Goal: Task Accomplishment & Management: Manage account settings

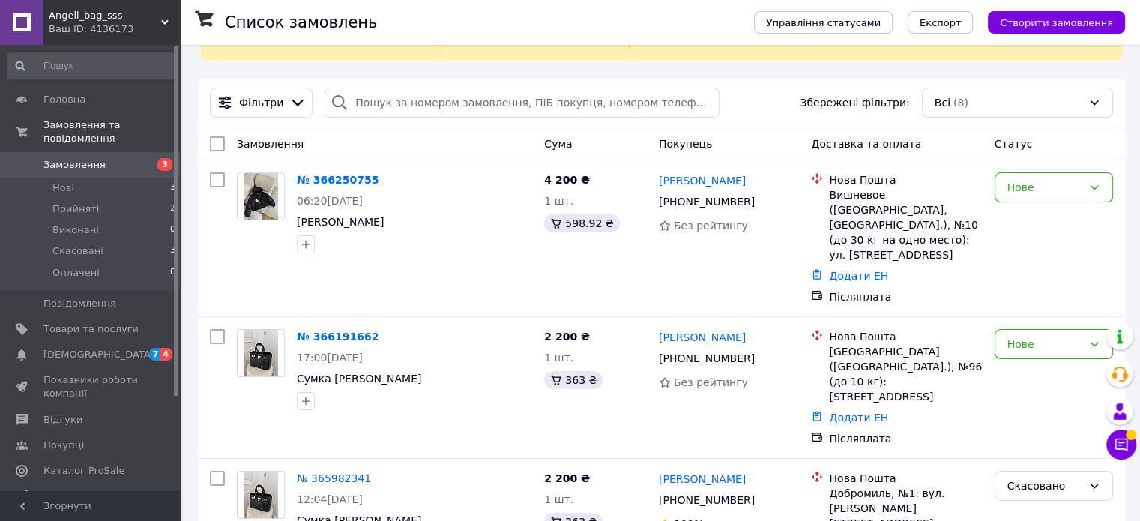
scroll to position [99, 0]
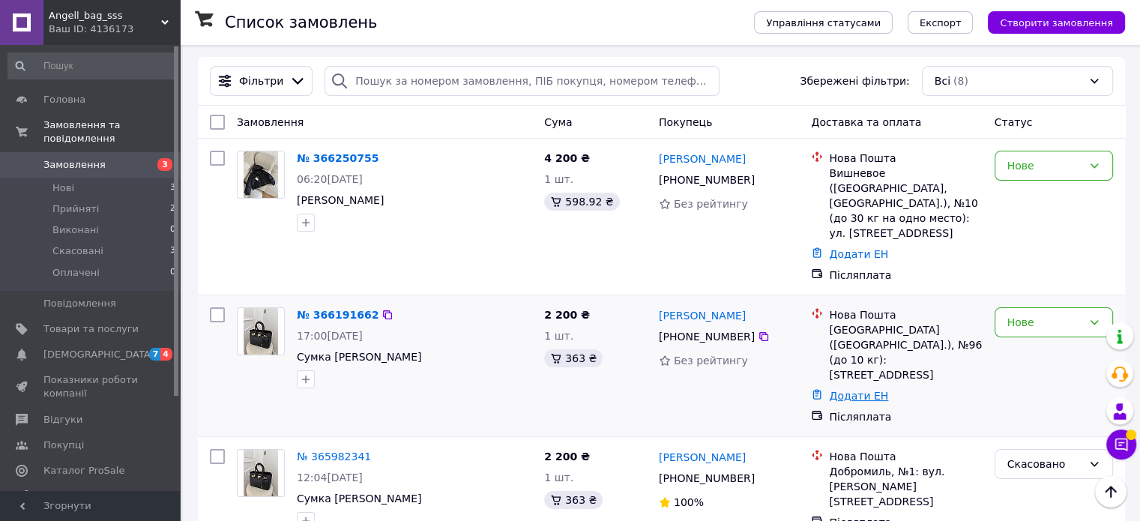
click at [861, 390] on link "Додати ЕН" at bounding box center [858, 396] width 59 height 12
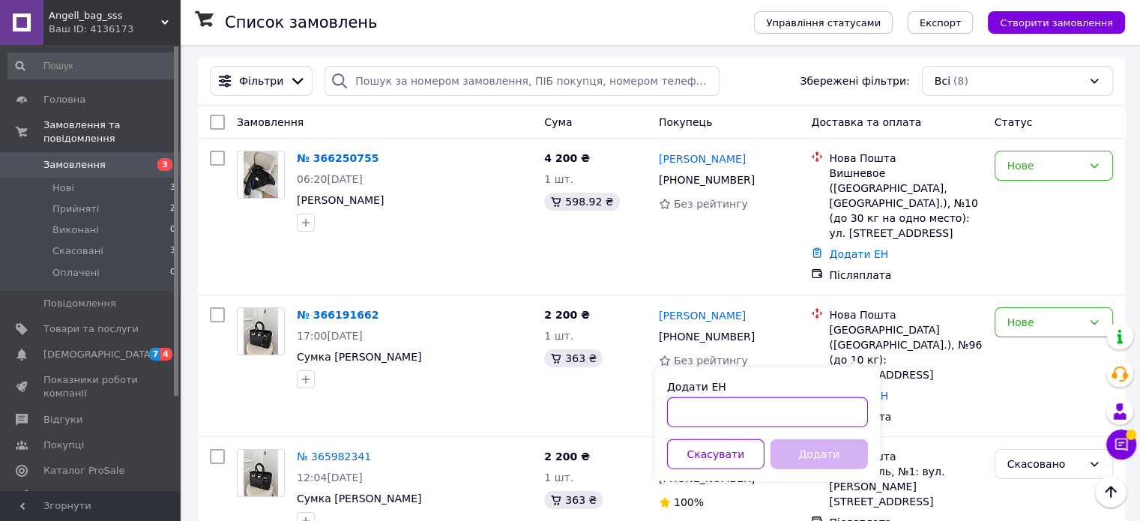
click at [758, 408] on input "Додати ЕН" at bounding box center [767, 412] width 201 height 30
type input "59001474759199"
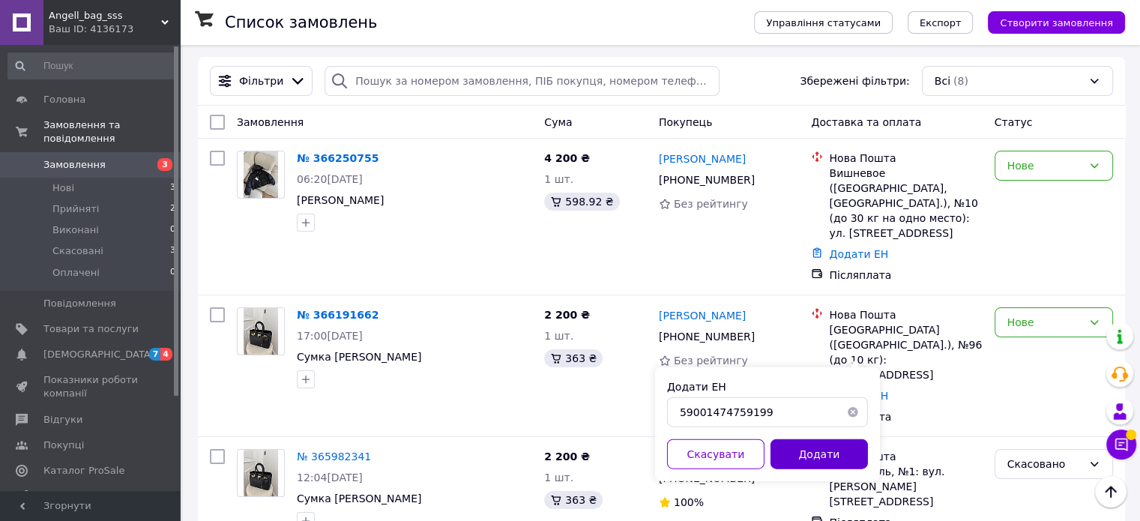
click at [821, 449] on button "Додати" at bounding box center [818, 454] width 97 height 30
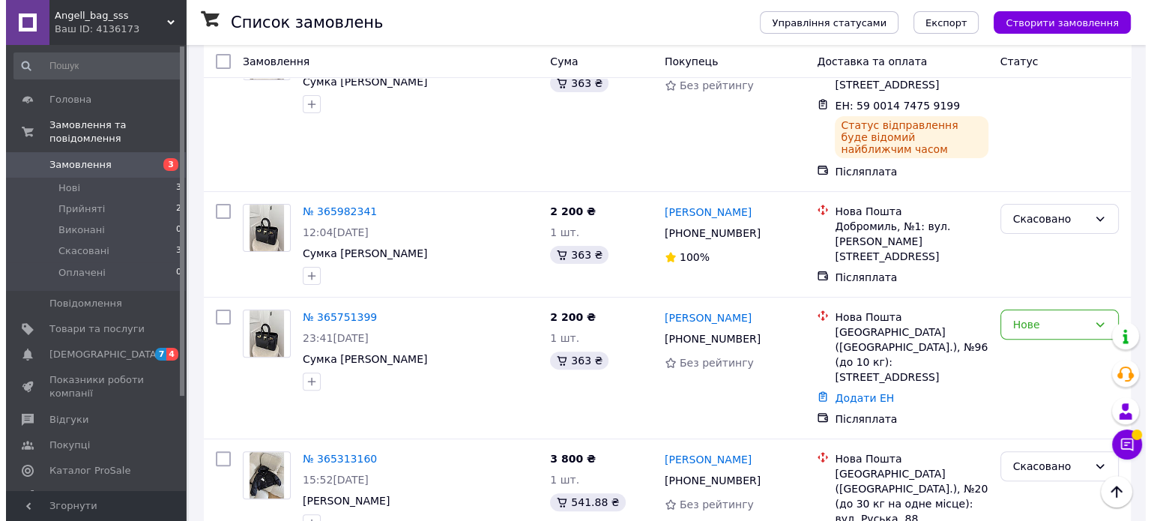
scroll to position [329, 0]
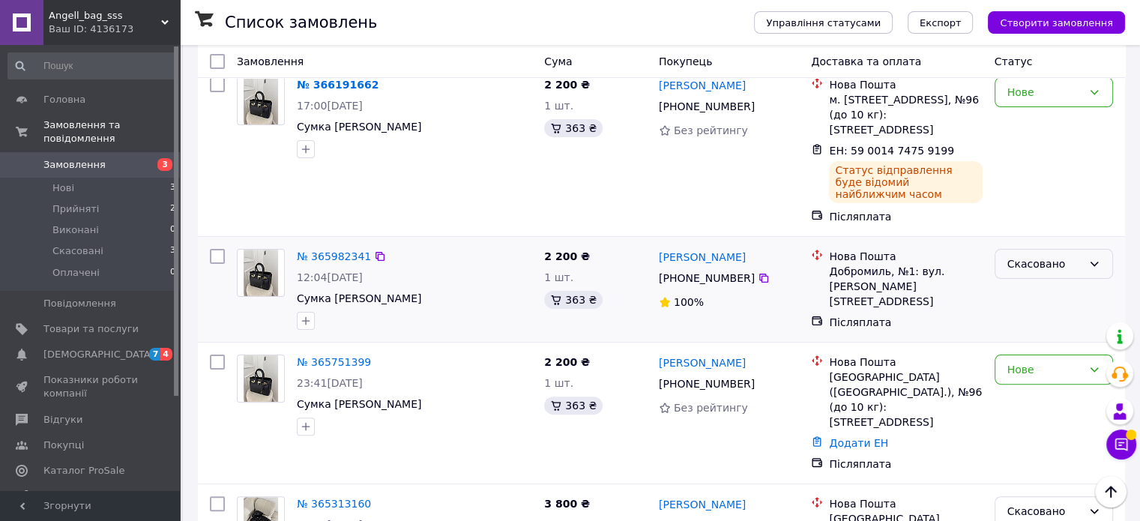
click at [1097, 258] on icon at bounding box center [1094, 264] width 12 height 12
click at [1038, 282] on li "Виконано" at bounding box center [1053, 281] width 117 height 27
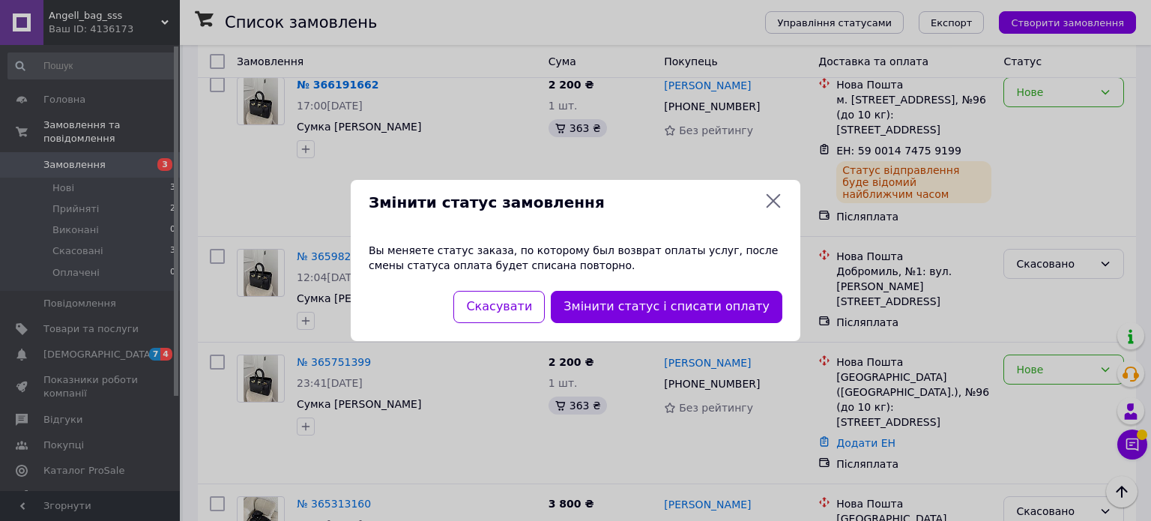
click at [773, 197] on icon at bounding box center [773, 201] width 18 height 18
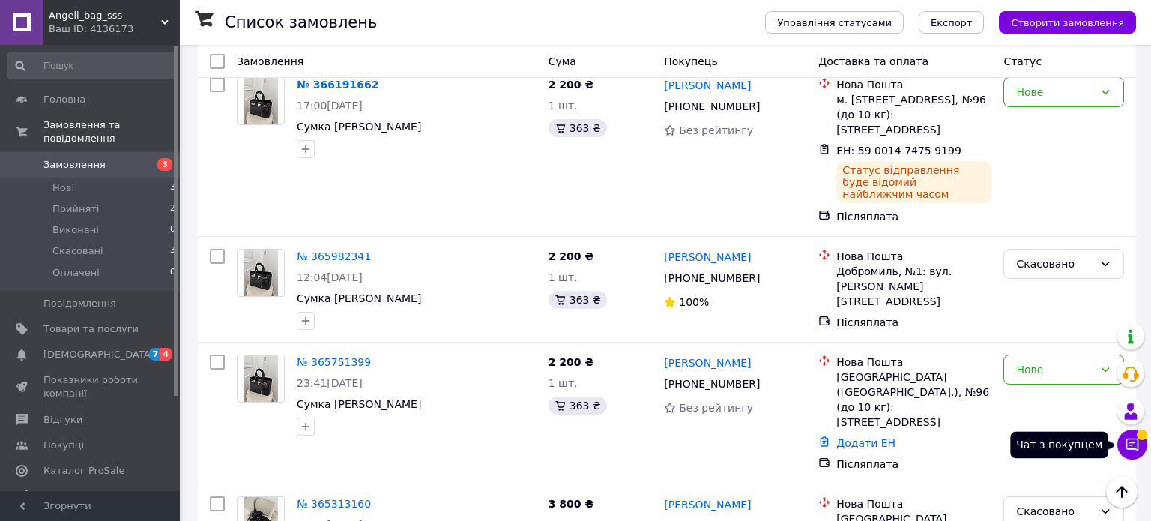
click at [1132, 449] on icon at bounding box center [1132, 444] width 13 height 13
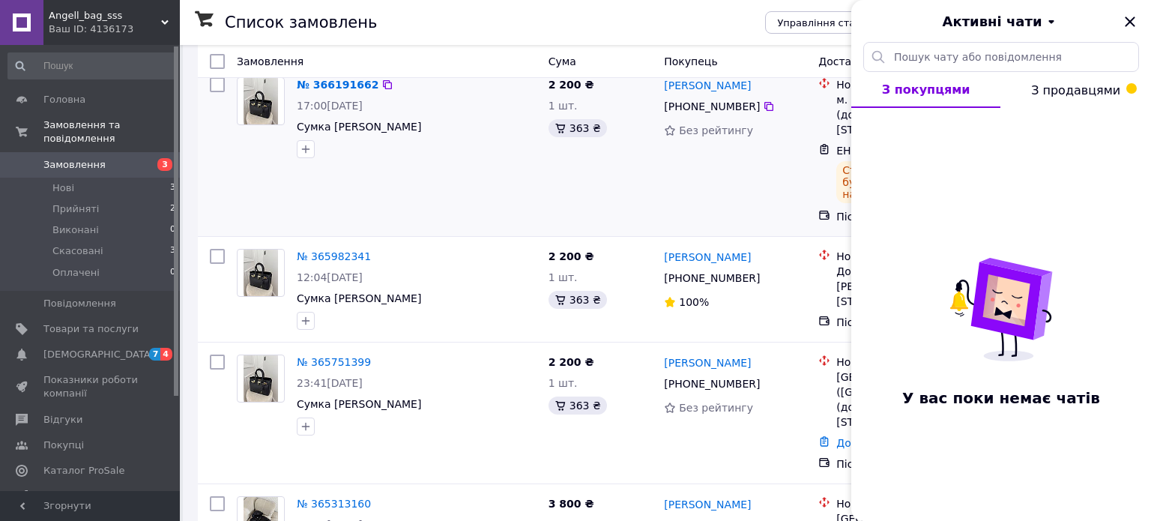
click at [764, 173] on div "[PERSON_NAME] [PHONE_NUMBER] Без рейтингу" at bounding box center [735, 150] width 154 height 159
click at [1134, 15] on icon "Закрити" at bounding box center [1130, 22] width 18 height 18
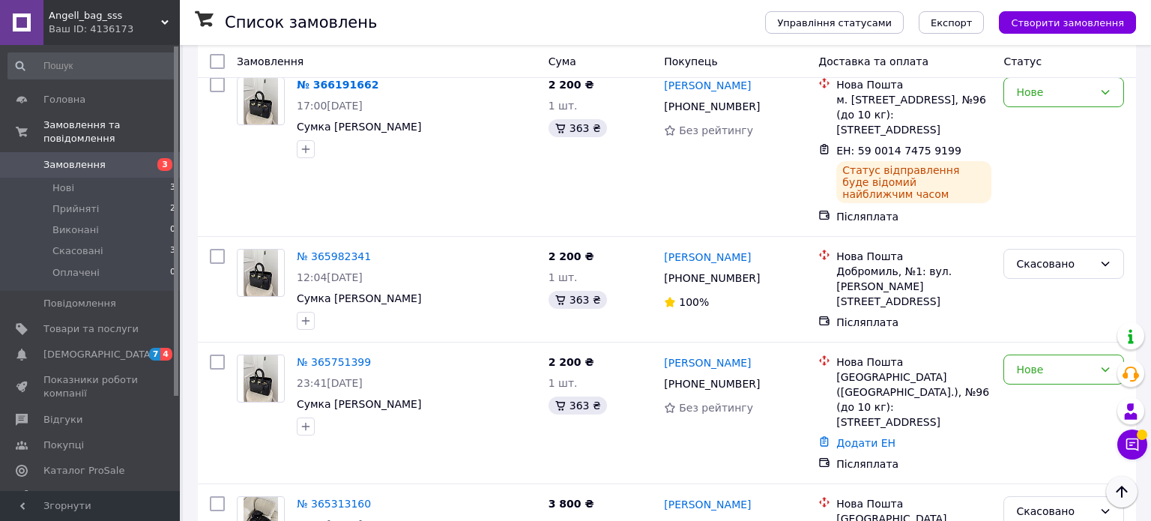
click at [1119, 488] on icon "Наверх" at bounding box center [1122, 492] width 18 height 18
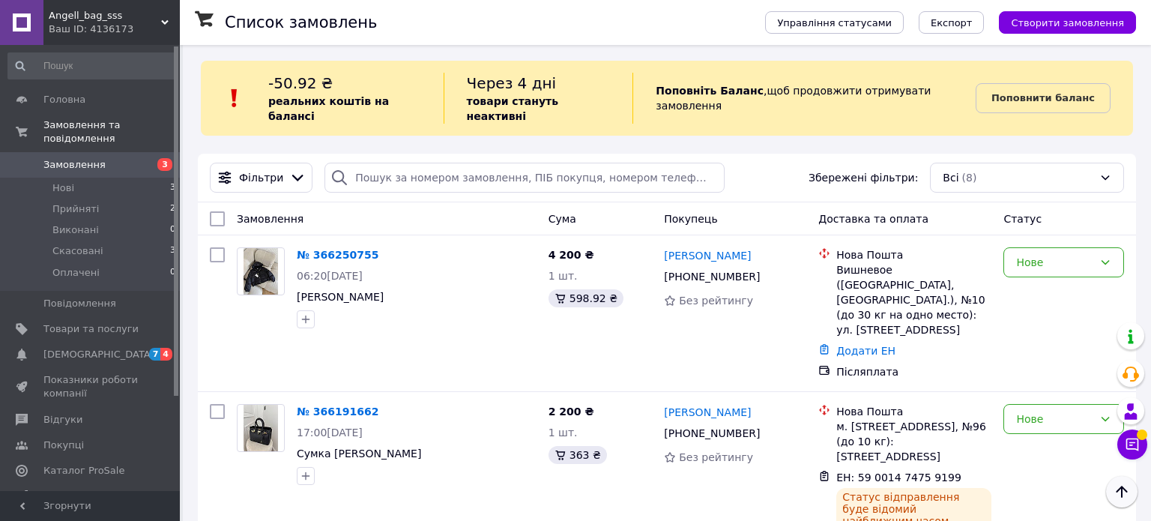
scroll to position [0, 0]
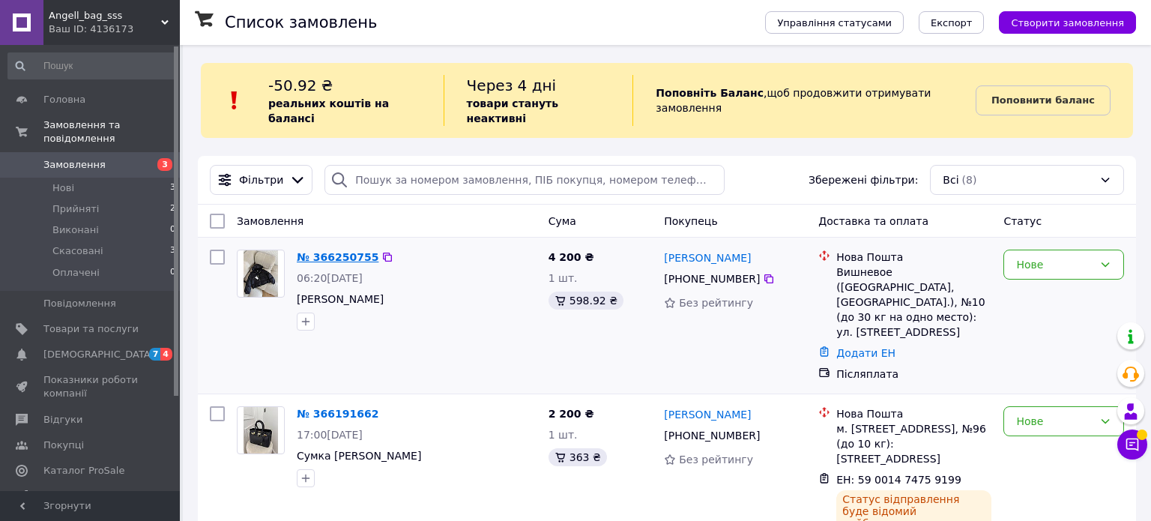
click at [358, 251] on link "№ 366250755" at bounding box center [338, 257] width 82 height 12
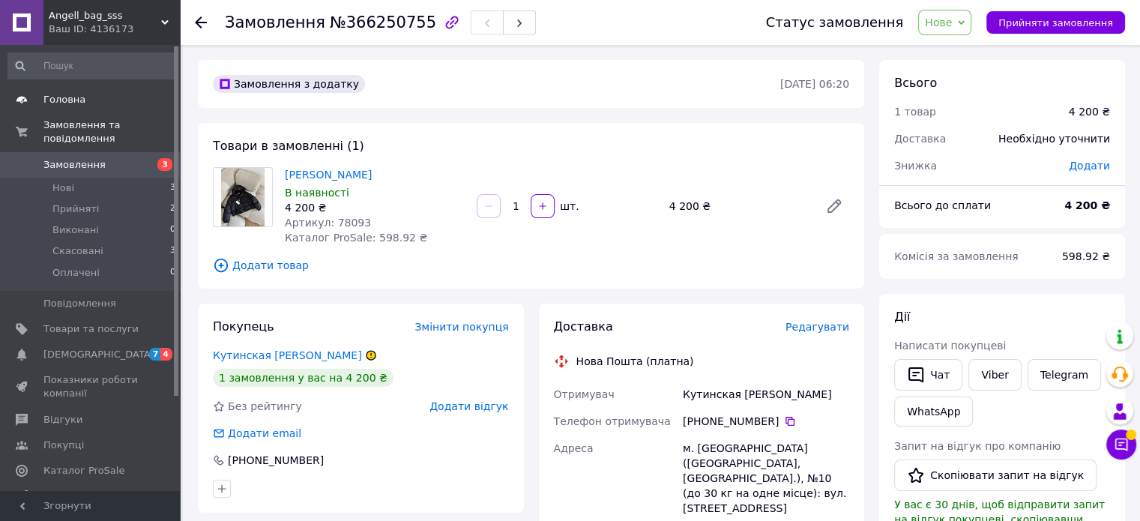
click at [73, 98] on span "Головна" at bounding box center [64, 99] width 42 height 13
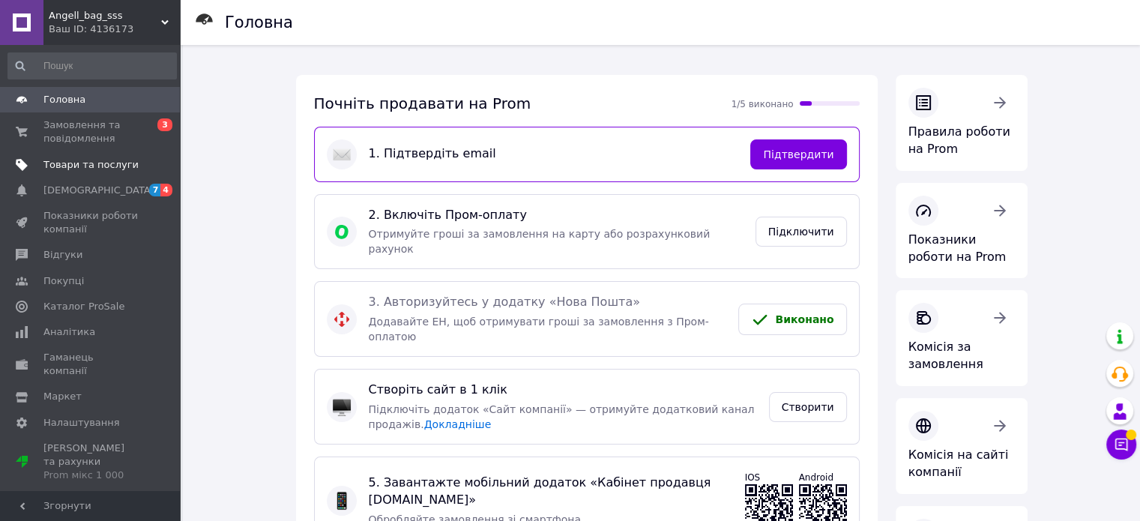
click at [98, 176] on link "Товари та послуги" at bounding box center [92, 164] width 184 height 25
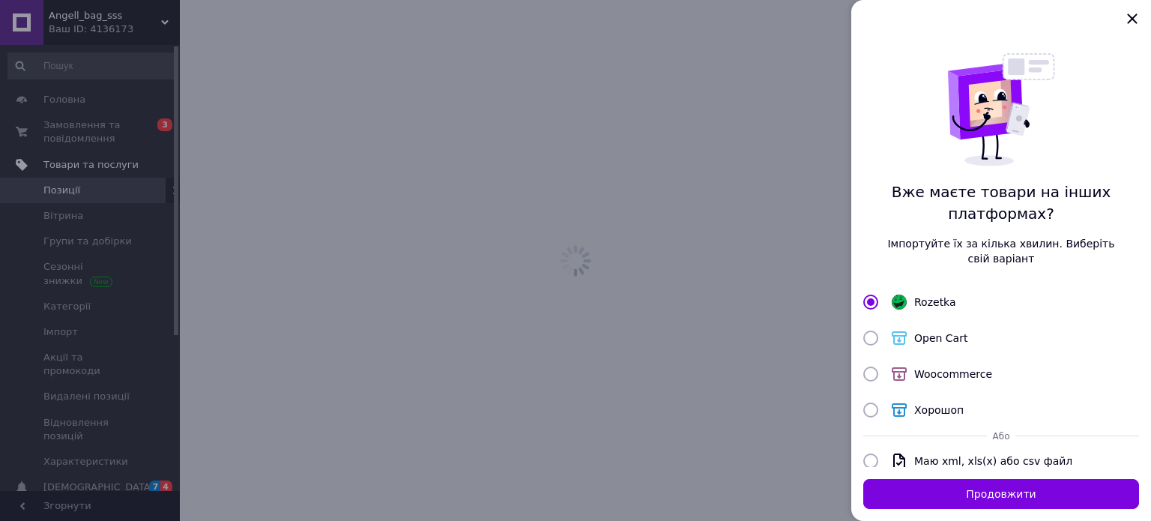
click at [98, 176] on link "Товари та послуги" at bounding box center [92, 164] width 184 height 25
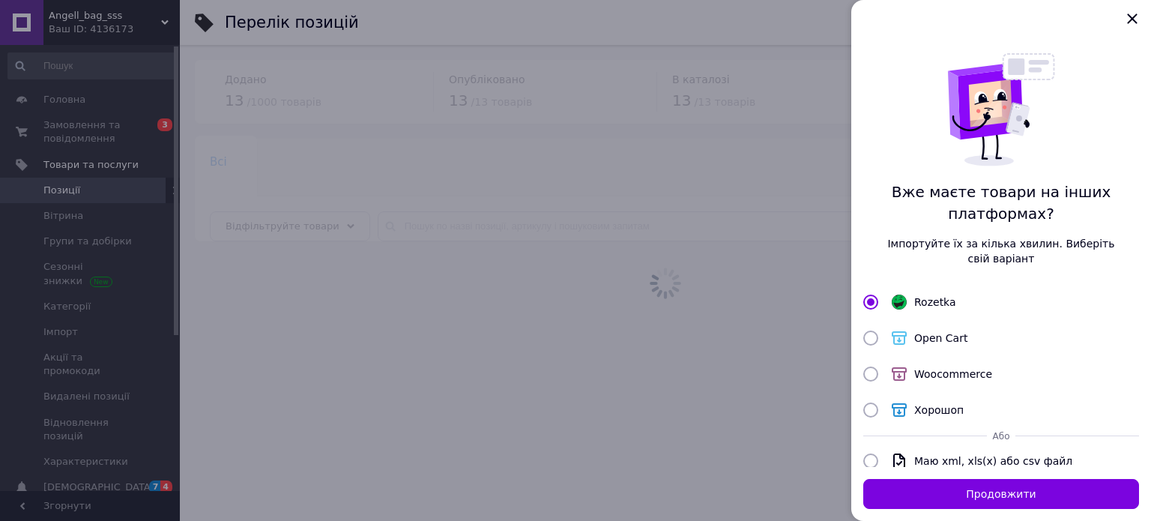
click at [273, 241] on div at bounding box center [575, 260] width 1151 height 521
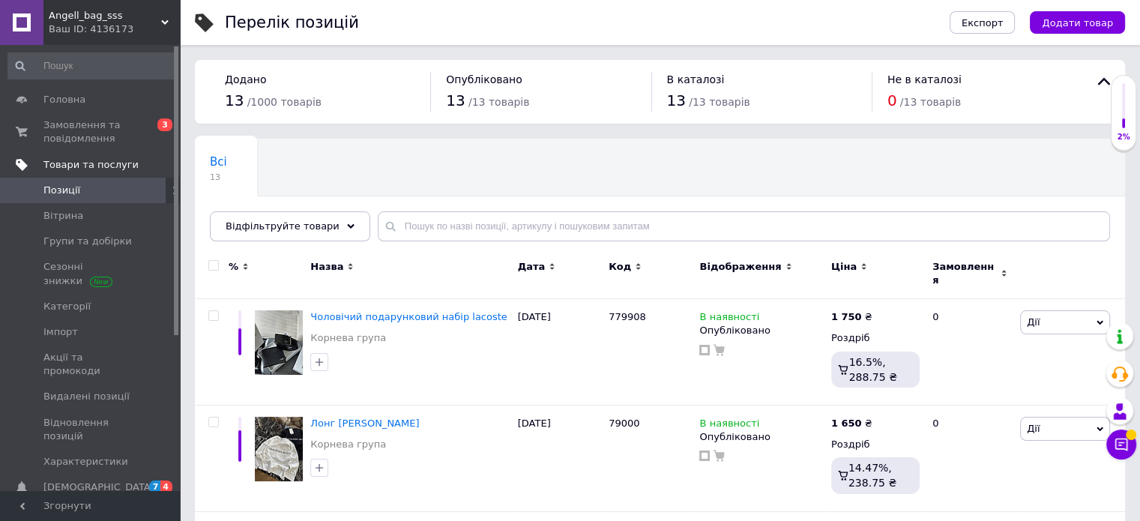
click at [100, 167] on span "Товари та послуги" at bounding box center [90, 164] width 95 height 13
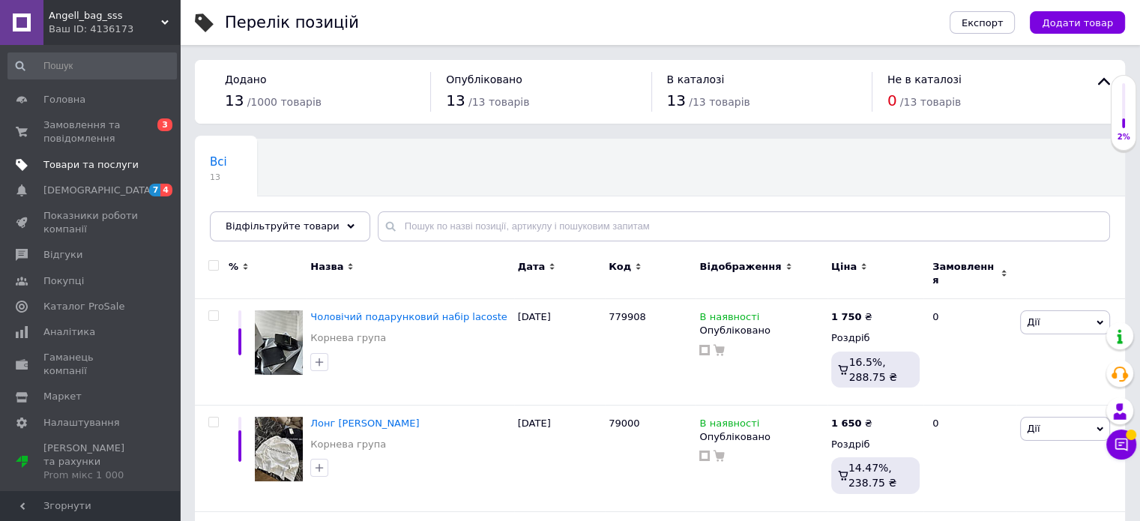
click at [100, 167] on span "Товари та послуги" at bounding box center [90, 164] width 95 height 13
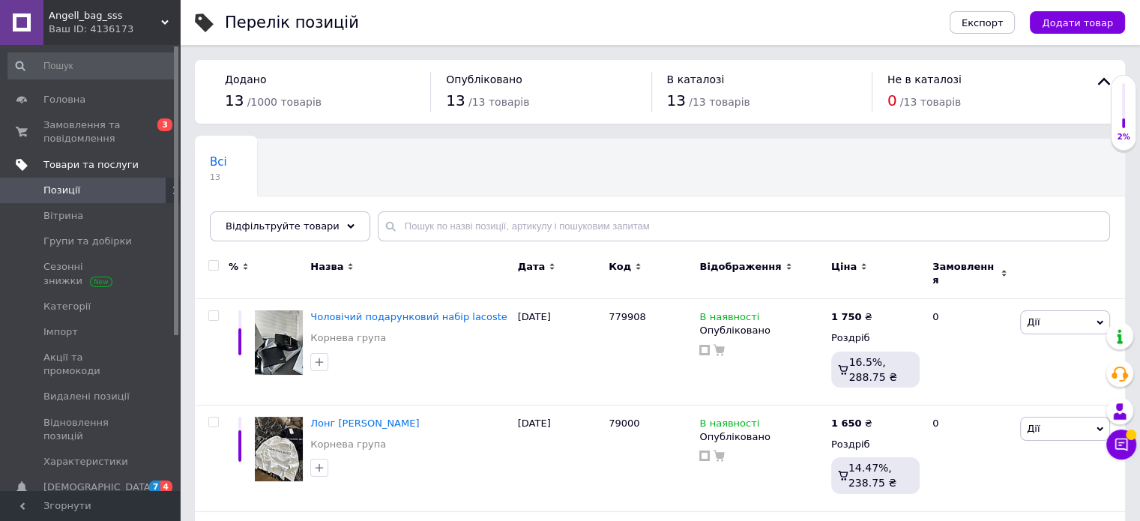
click at [100, 167] on span "Товари та послуги" at bounding box center [90, 164] width 95 height 13
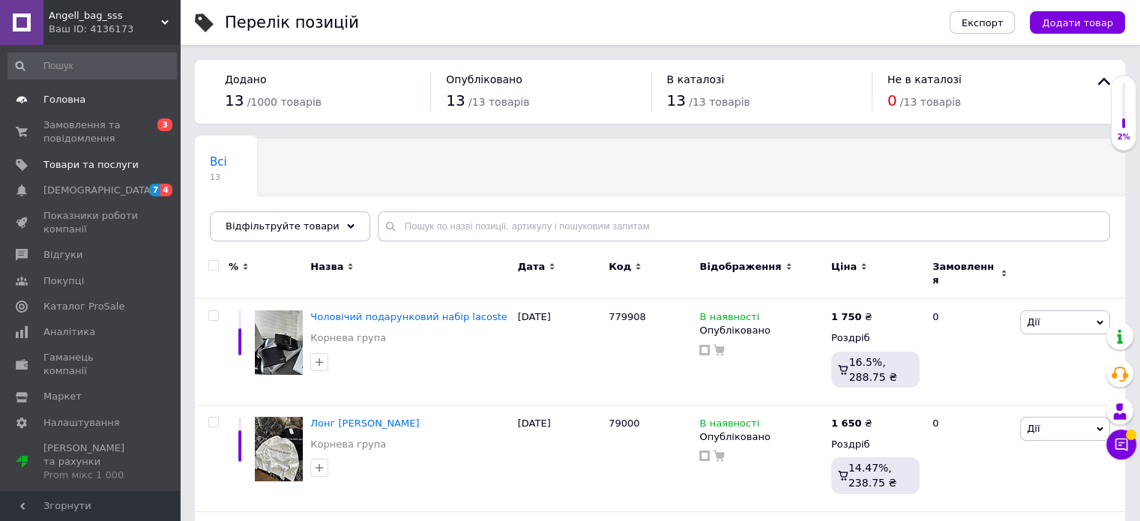
click at [81, 96] on span "Головна" at bounding box center [90, 99] width 95 height 13
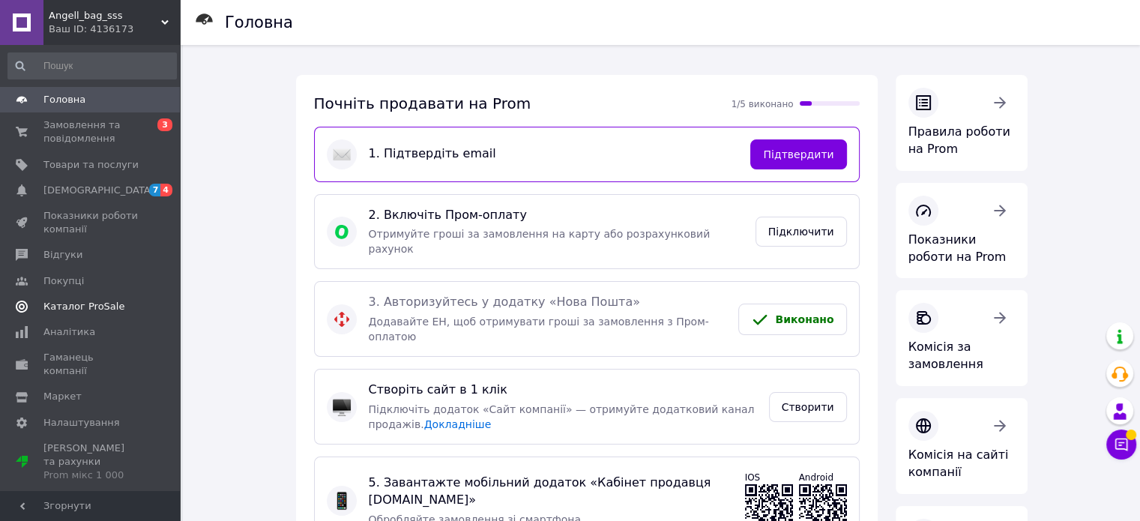
click at [72, 310] on span "Каталог ProSale" at bounding box center [83, 306] width 81 height 13
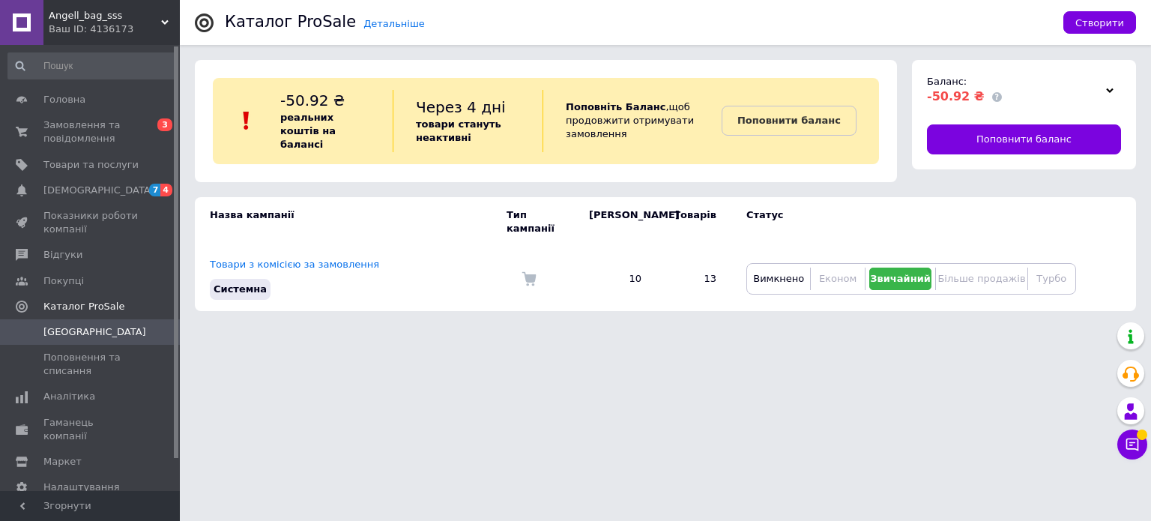
drag, startPoint x: 174, startPoint y: 355, endPoint x: 204, endPoint y: 128, distance: 228.3
click at [204, 128] on div "Angell_bag_sss Ваш ID: 4136173 Кабінет покупця Перевірити стан системи Сторінка…" at bounding box center [575, 163] width 1151 height 326
click at [74, 140] on span "Замовлення та повідомлення" at bounding box center [90, 131] width 95 height 27
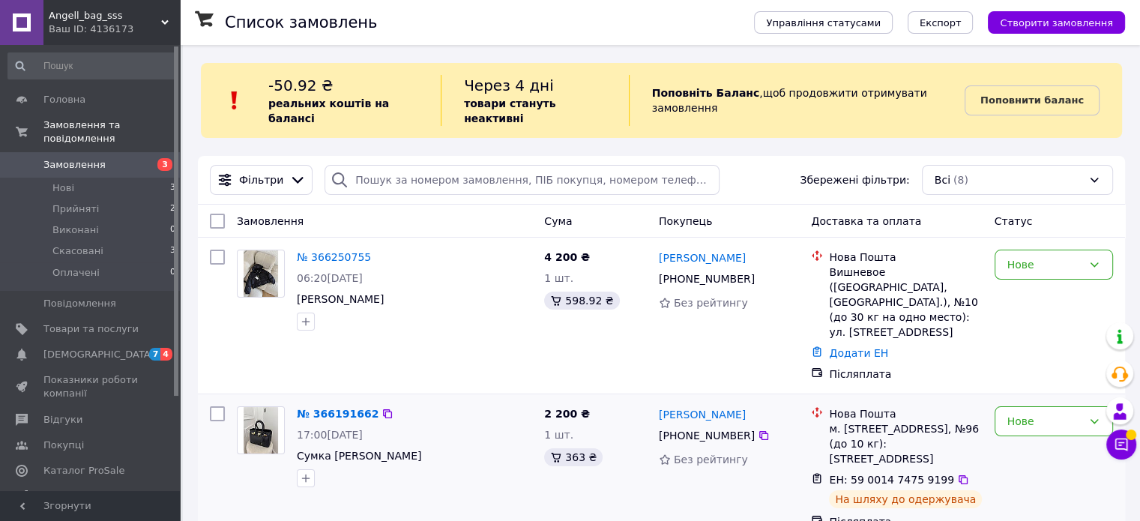
click at [564, 408] on span "2 200 ₴" at bounding box center [567, 414] width 46 height 12
click at [164, 26] on div "Ваш ID: 4136173" at bounding box center [114, 28] width 131 height 13
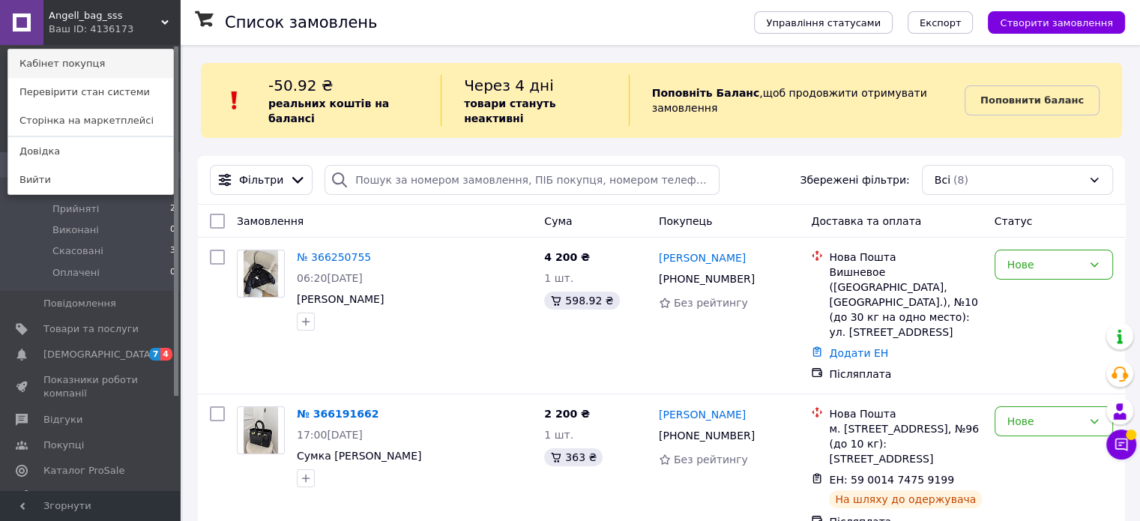
click at [88, 71] on link "Кабінет покупця" at bounding box center [90, 63] width 165 height 28
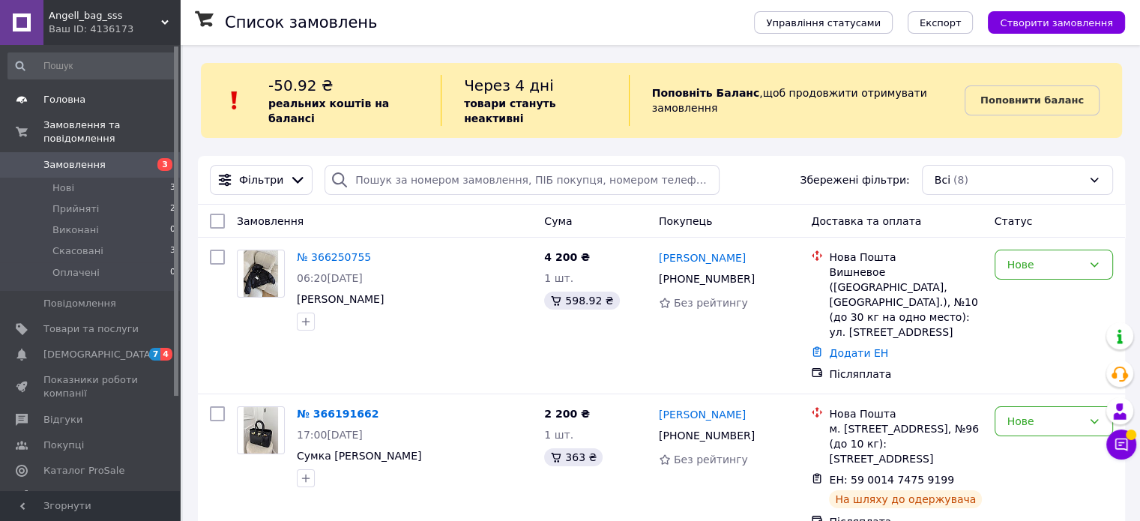
click at [72, 101] on span "Головна" at bounding box center [64, 99] width 42 height 13
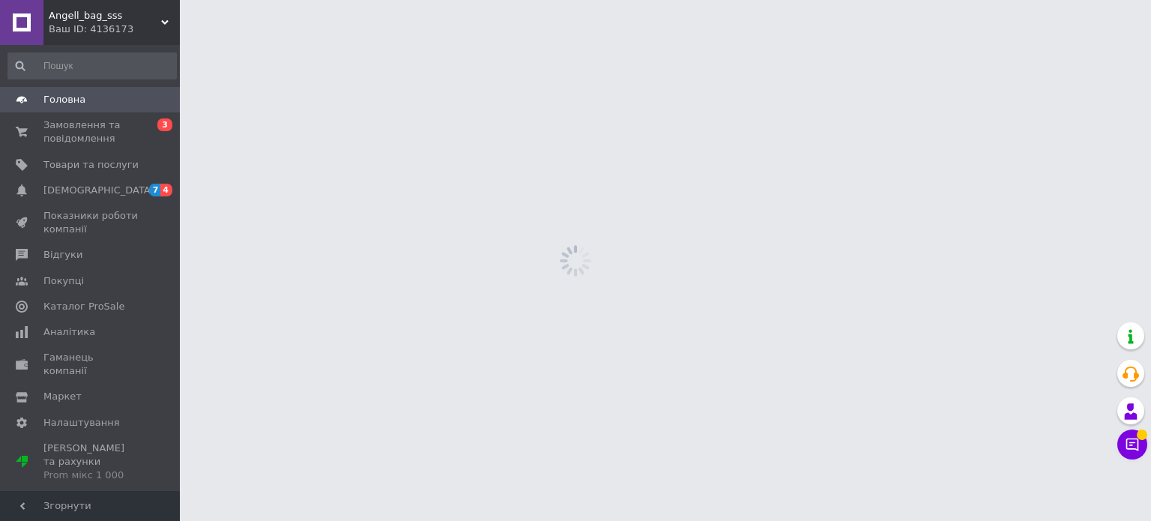
click at [72, 101] on span "Головна" at bounding box center [64, 99] width 42 height 13
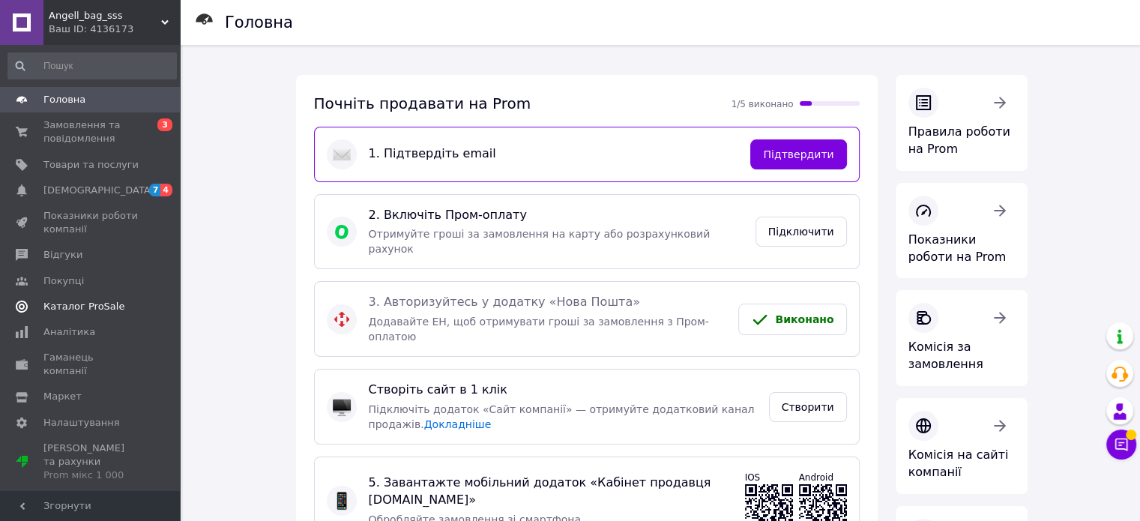
click at [105, 305] on span "Каталог ProSale" at bounding box center [83, 306] width 81 height 13
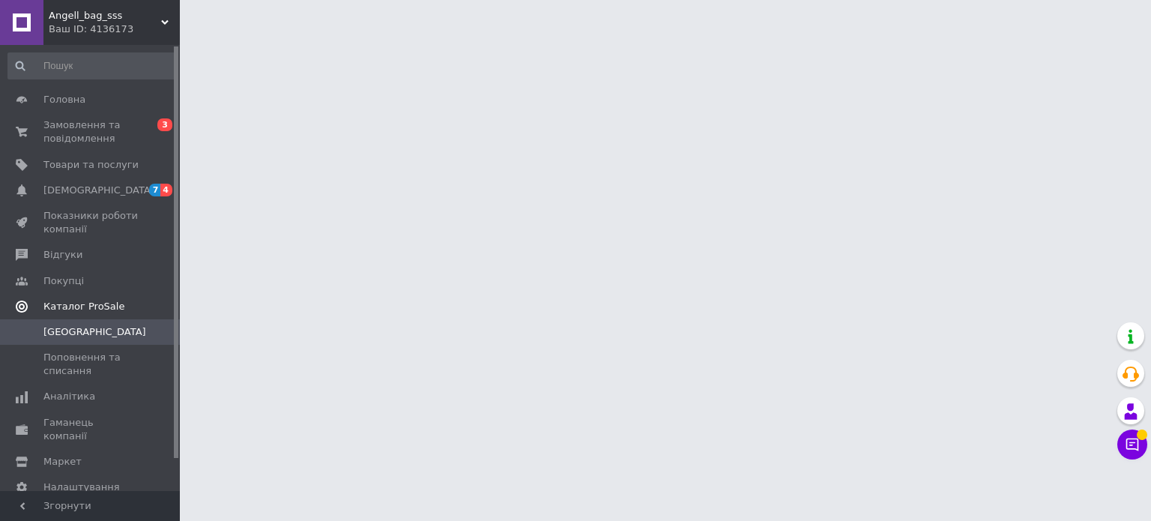
click at [105, 305] on span "Каталог ProSale" at bounding box center [83, 306] width 81 height 13
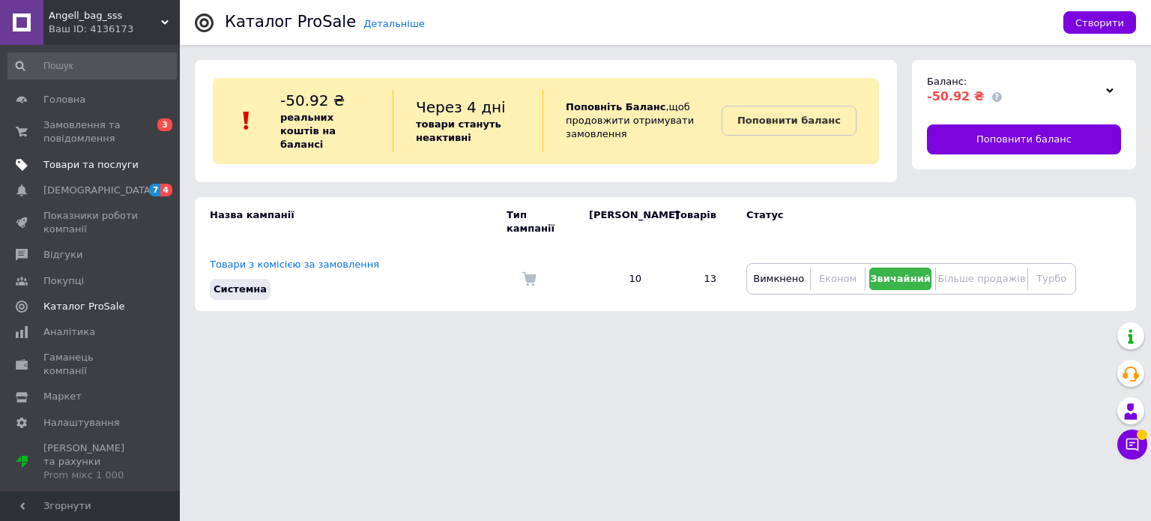
click at [90, 168] on span "Товари та послуги" at bounding box center [90, 164] width 95 height 13
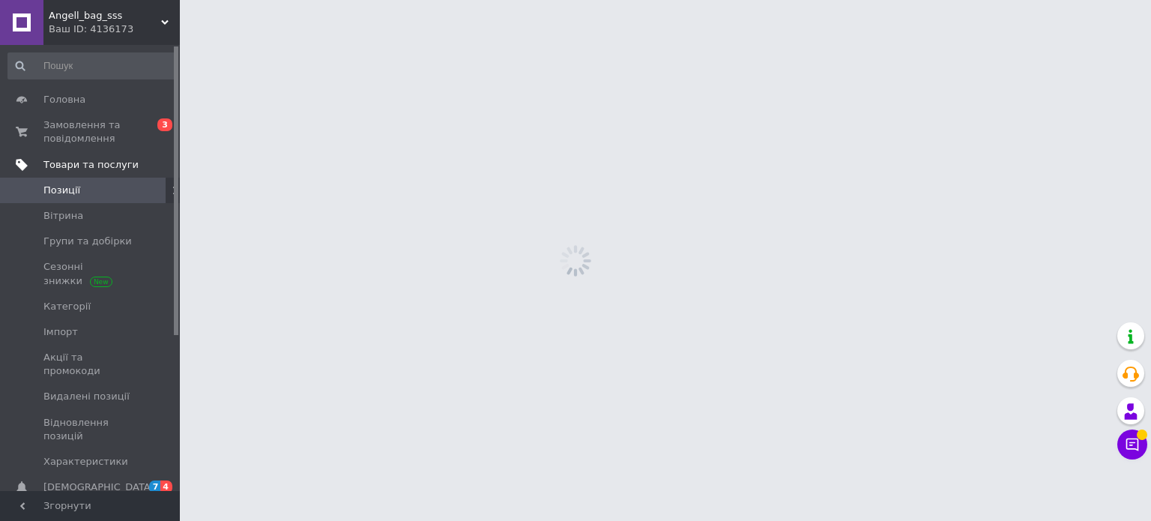
click at [90, 168] on span "Товари та послуги" at bounding box center [90, 164] width 95 height 13
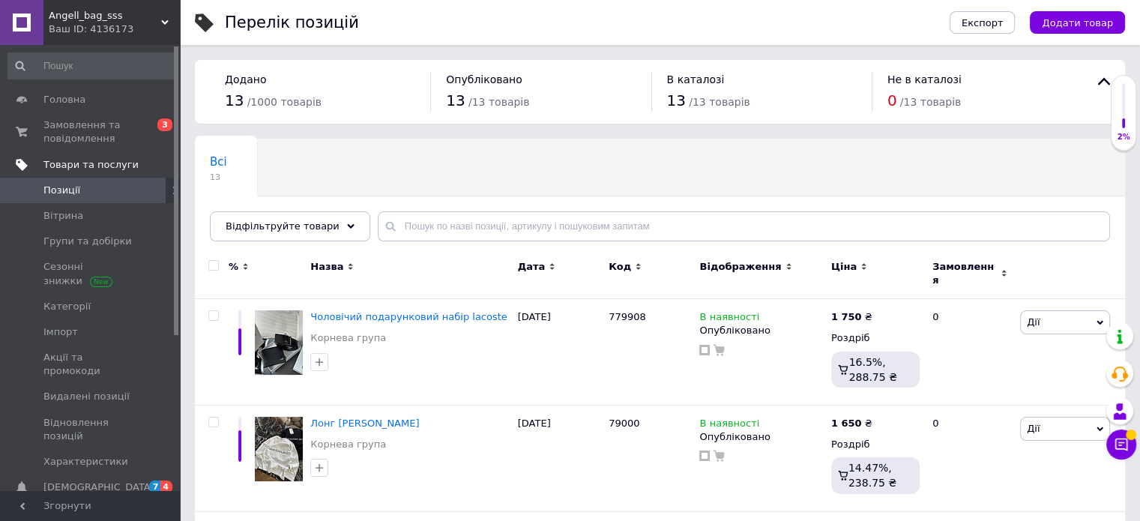
click at [90, 168] on span "Товари та послуги" at bounding box center [90, 164] width 95 height 13
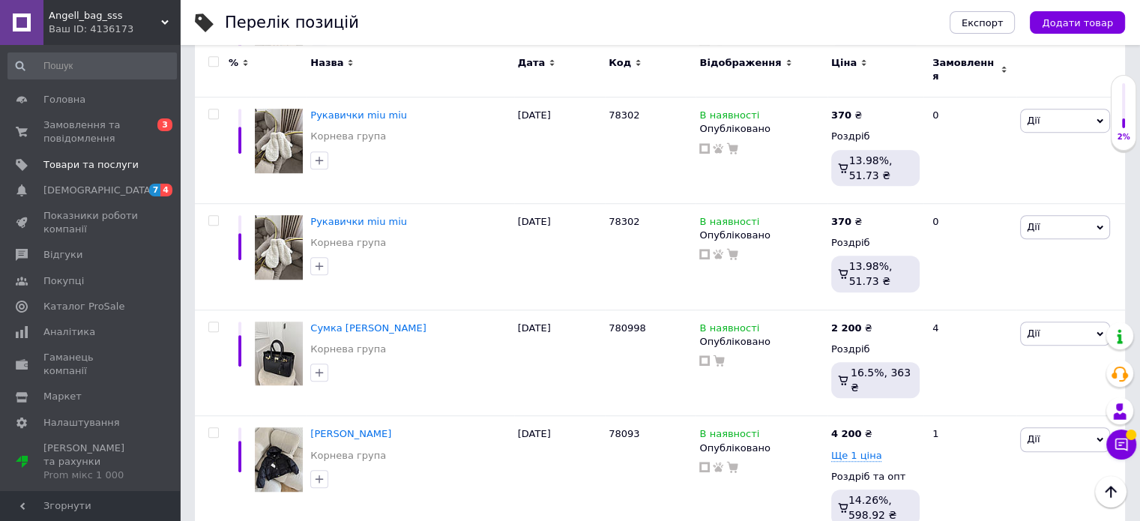
scroll to position [1104, 0]
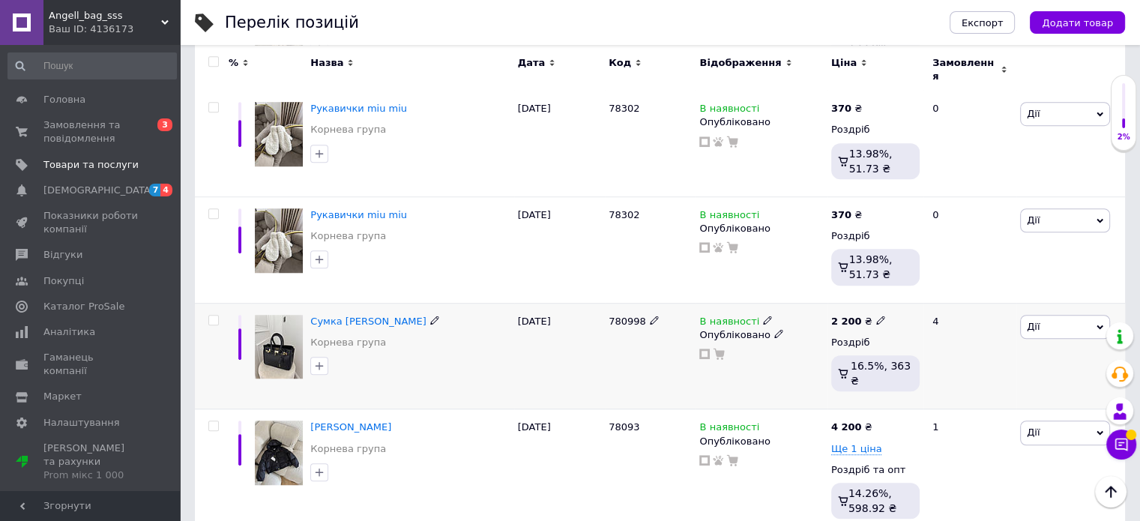
click at [876, 316] on icon at bounding box center [880, 320] width 9 height 9
type input "2400"
